Goal: Ask a question: Seek information or help from site administrators or community

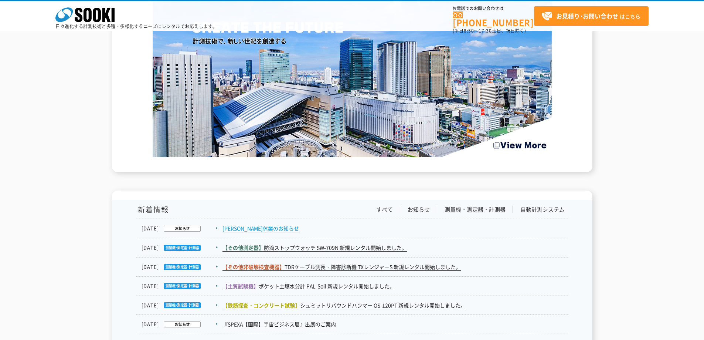
scroll to position [1072, 0]
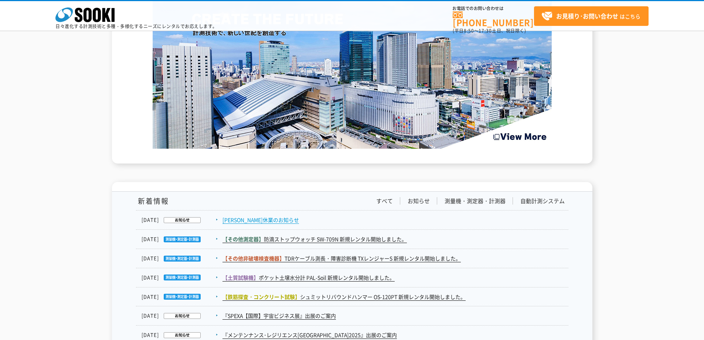
click at [260, 216] on link "夏季休業のお知らせ" at bounding box center [261, 220] width 77 height 8
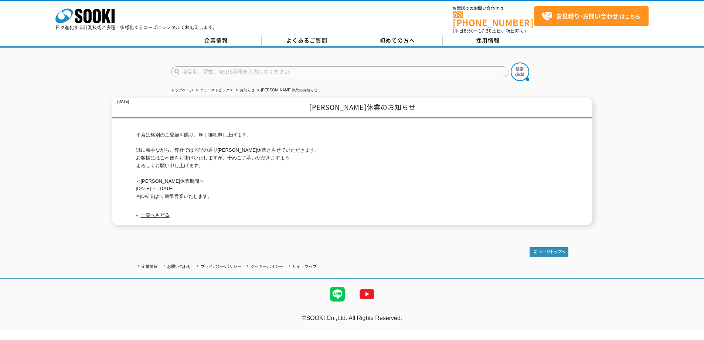
click at [296, 27] on div "株式会社 ソーキ spMenu 日々進化する計測技術と多種・多様化するニーズにレンタルでお応えします。 お電話でのお問い合わせは 0120-856-990 (…" at bounding box center [352, 17] width 704 height 33
click at [296, 35] on link "よくあるご質問" at bounding box center [307, 40] width 91 height 11
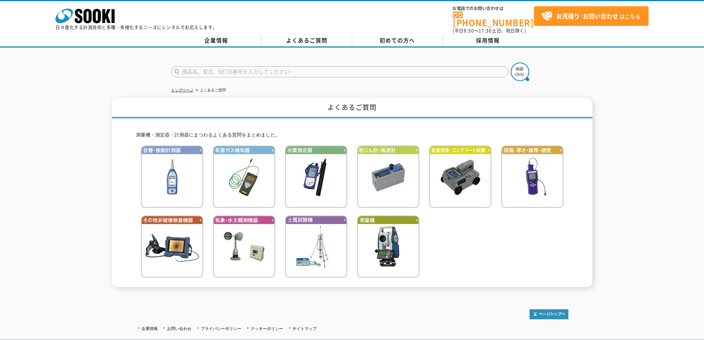
click at [347, 66] on input "text" at bounding box center [339, 71] width 337 height 11
type input "返却"
click at [511, 62] on button at bounding box center [520, 71] width 18 height 18
